Goal: Transaction & Acquisition: Subscribe to service/newsletter

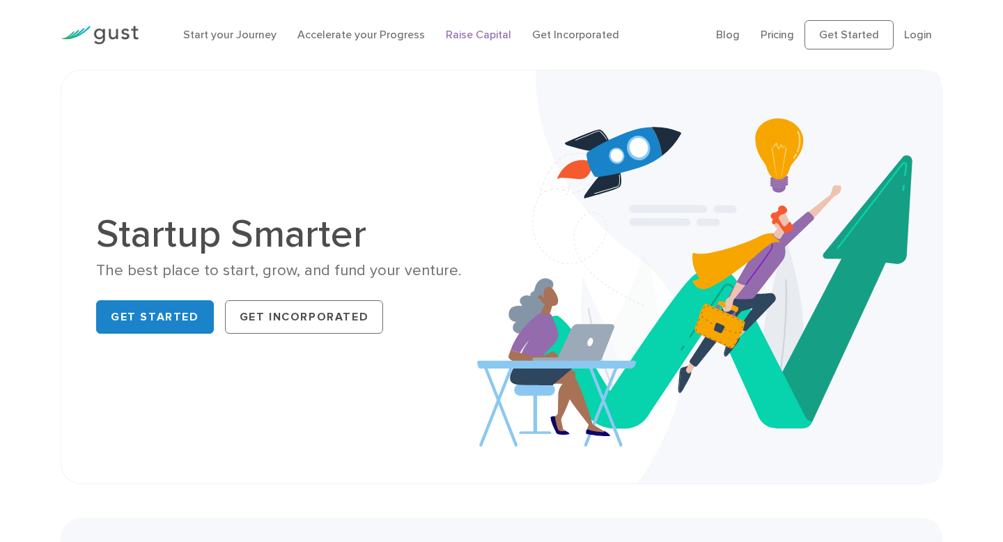
click at [462, 36] on link "Raise Capital" at bounding box center [479, 34] width 66 height 13
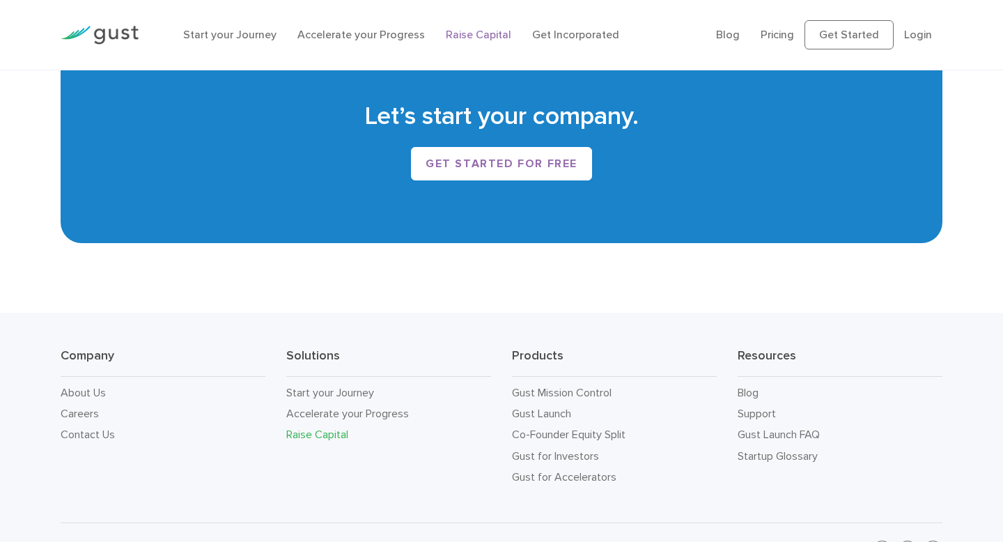
scroll to position [2391, 0]
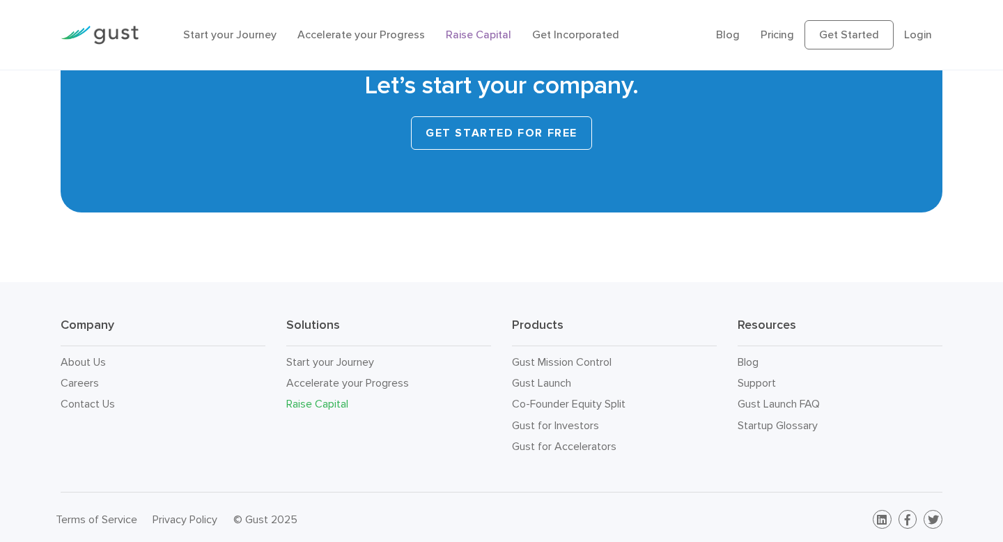
click at [456, 132] on link "Get started for free" at bounding box center [501, 132] width 181 height 33
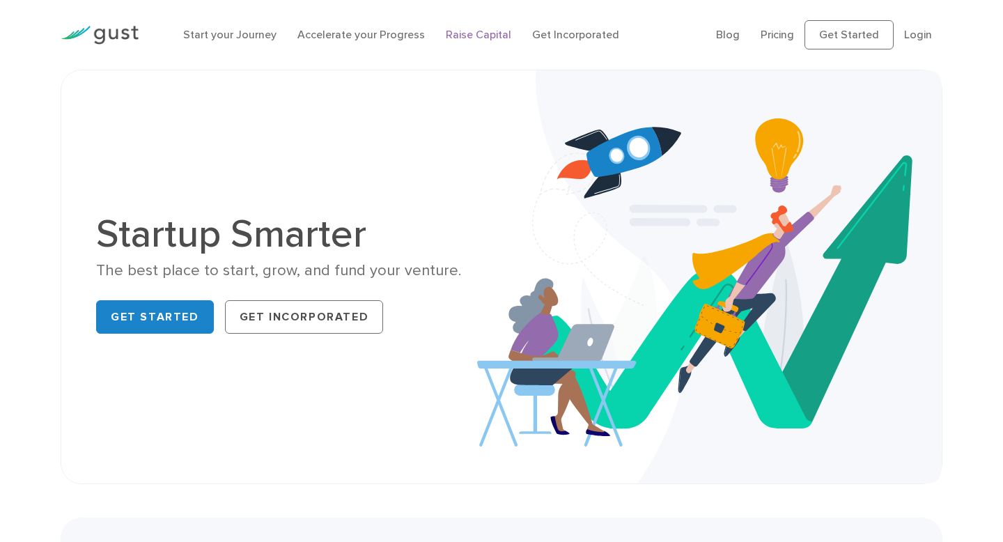
click at [461, 31] on link "Raise Capital" at bounding box center [479, 34] width 66 height 13
